Goal: Transaction & Acquisition: Book appointment/travel/reservation

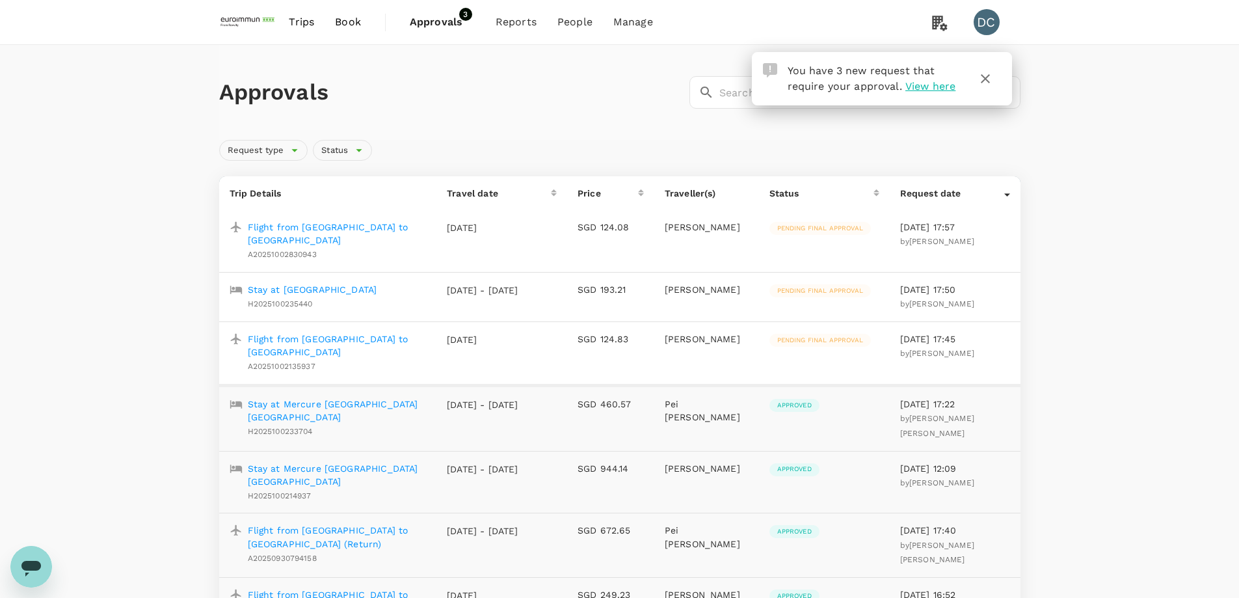
click at [985, 75] on icon "button" at bounding box center [985, 79] width 16 height 16
click at [307, 23] on span "Trips" at bounding box center [301, 22] width 25 height 16
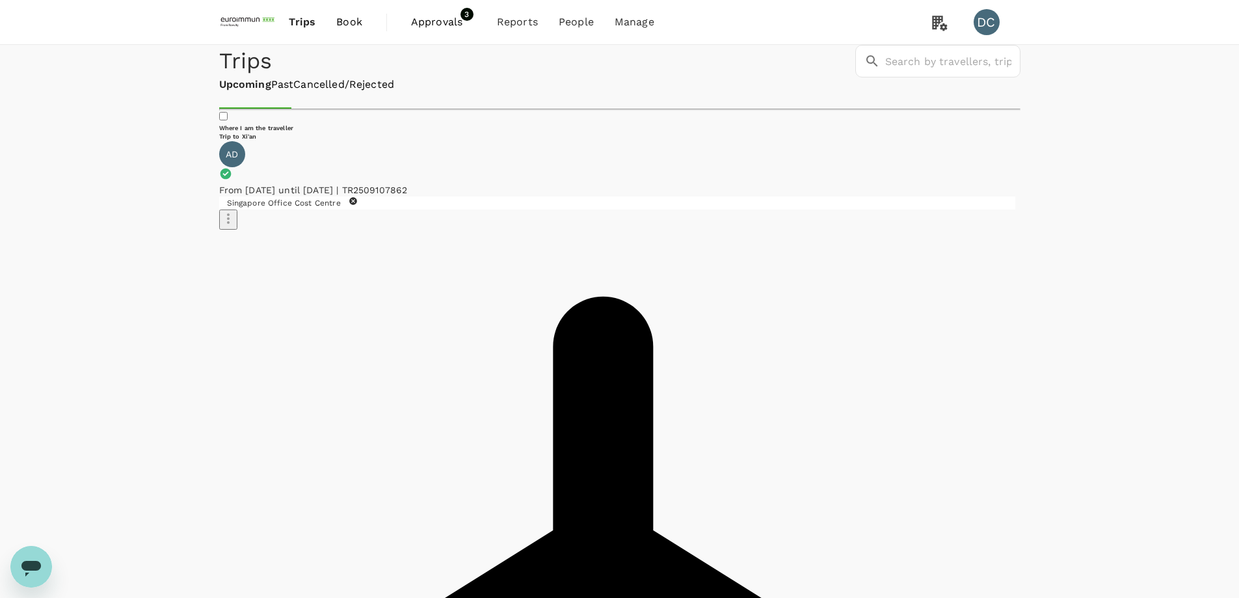
click at [249, 23] on img at bounding box center [249, 22] width 60 height 29
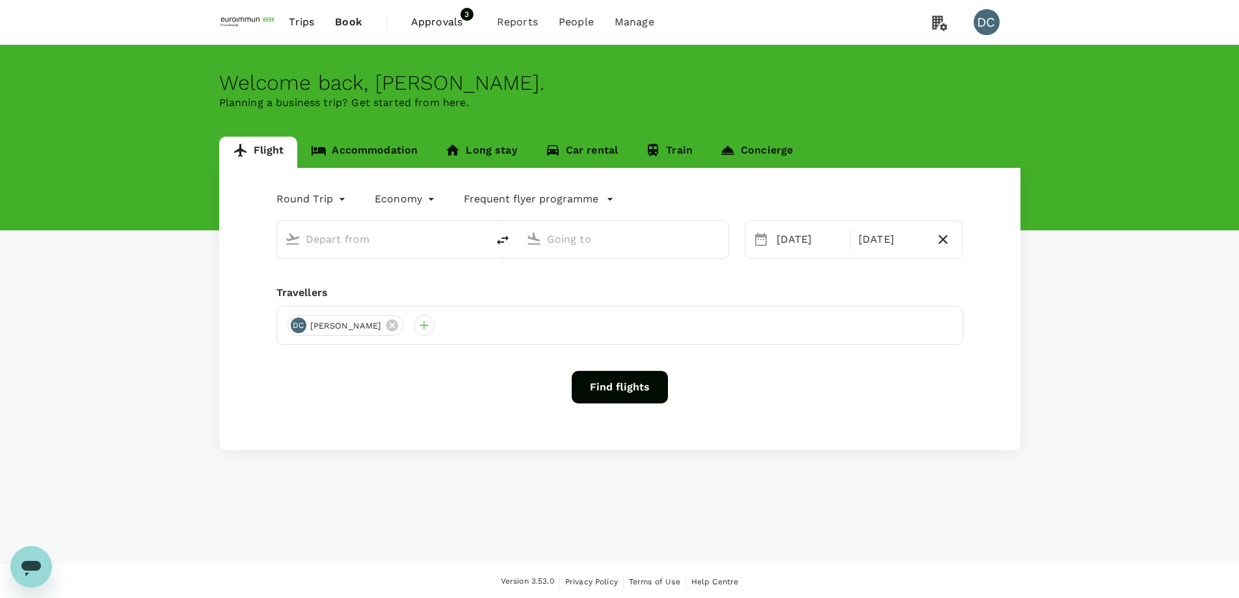
type input "[GEOGRAPHIC_DATA], [GEOGRAPHIC_DATA] (any)"
type input "Singapore Changi (SIN)"
type input "[GEOGRAPHIC_DATA], [GEOGRAPHIC_DATA] (any)"
type input "Singapore Changi (SIN)"
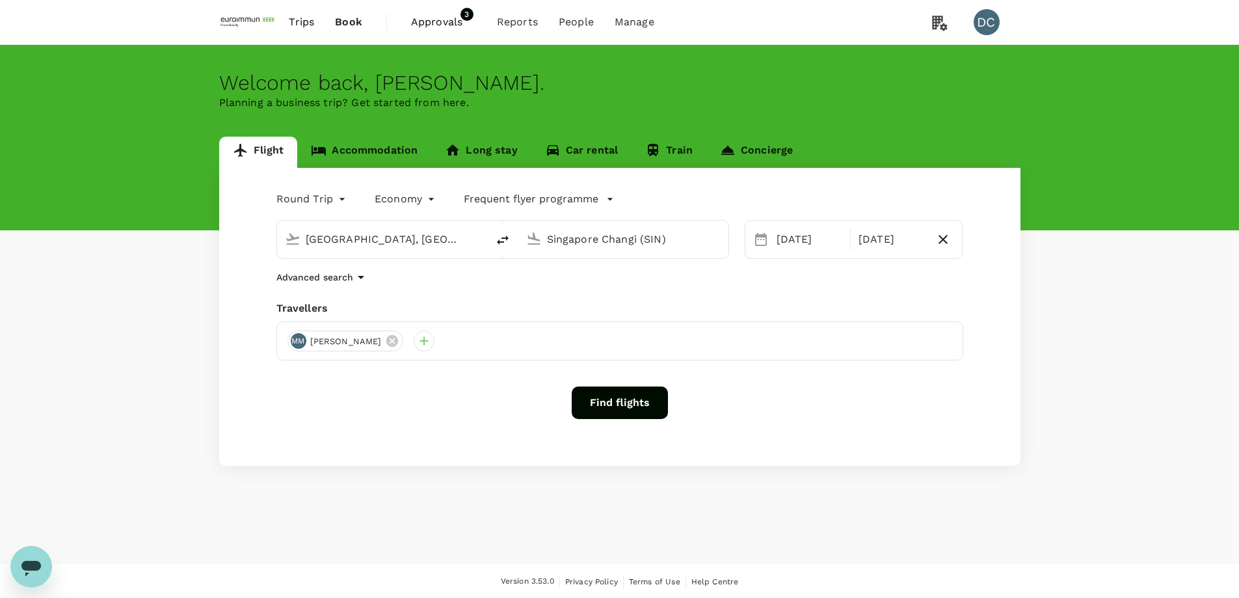
scroll to position [1, 0]
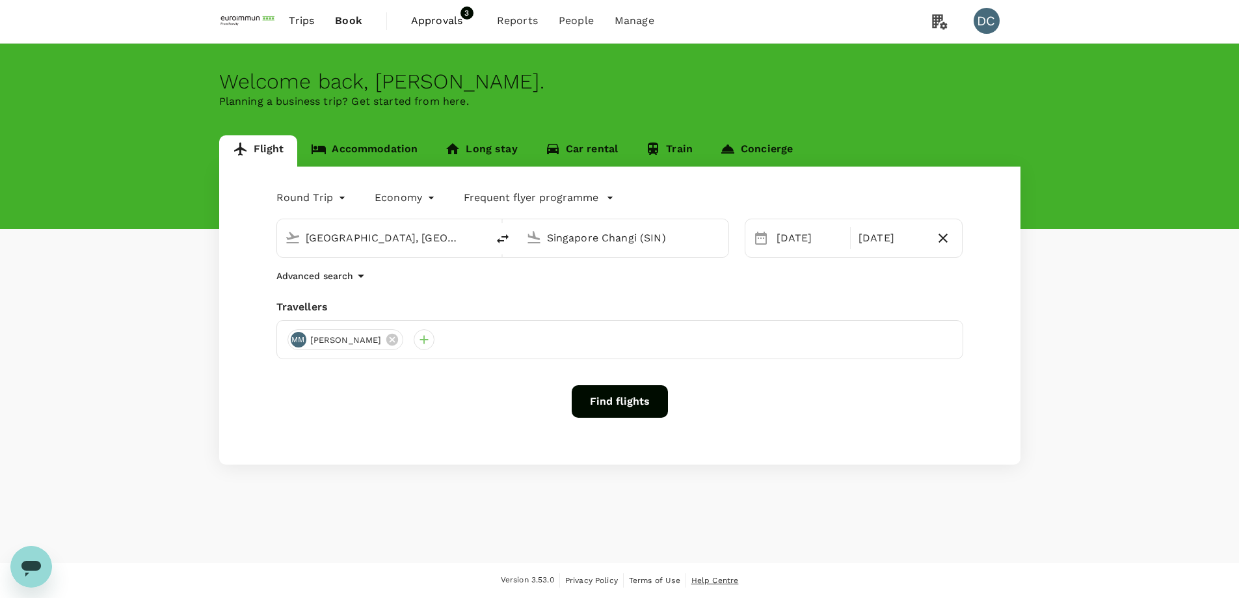
click at [717, 582] on span "Help Centre" at bounding box center [714, 579] width 47 height 9
